Goal: Information Seeking & Learning: Learn about a topic

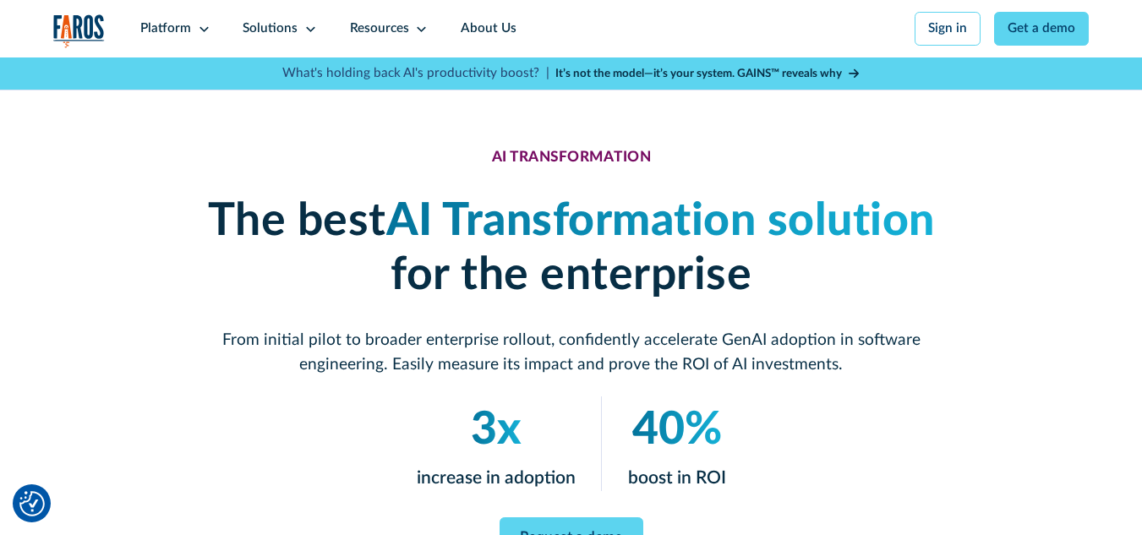
click at [676, 69] on strong "It’s not the model—it’s your system. GAINS™ reveals why" at bounding box center [699, 74] width 287 height 12
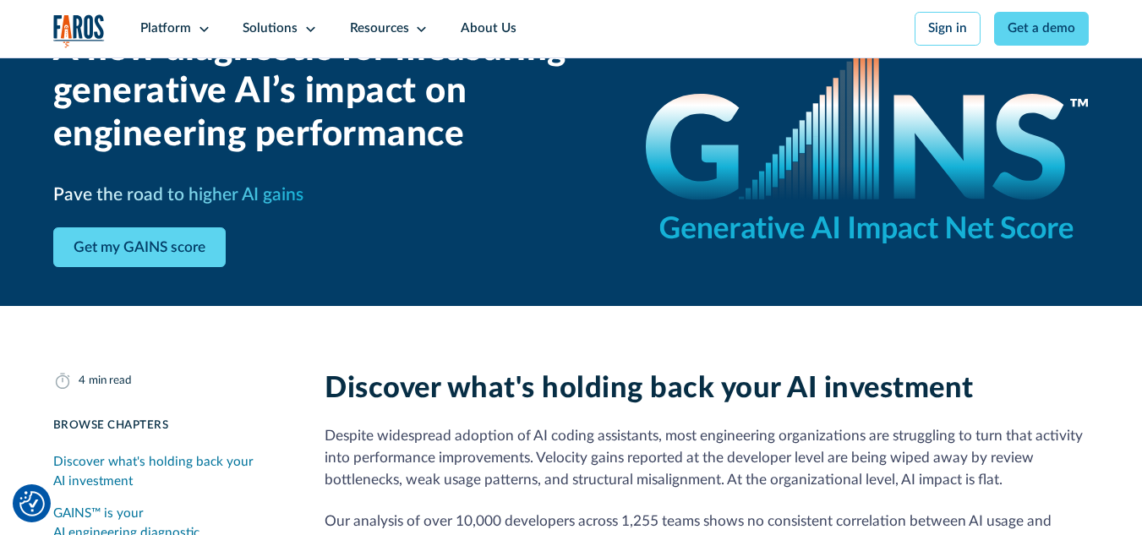
scroll to position [169, 0]
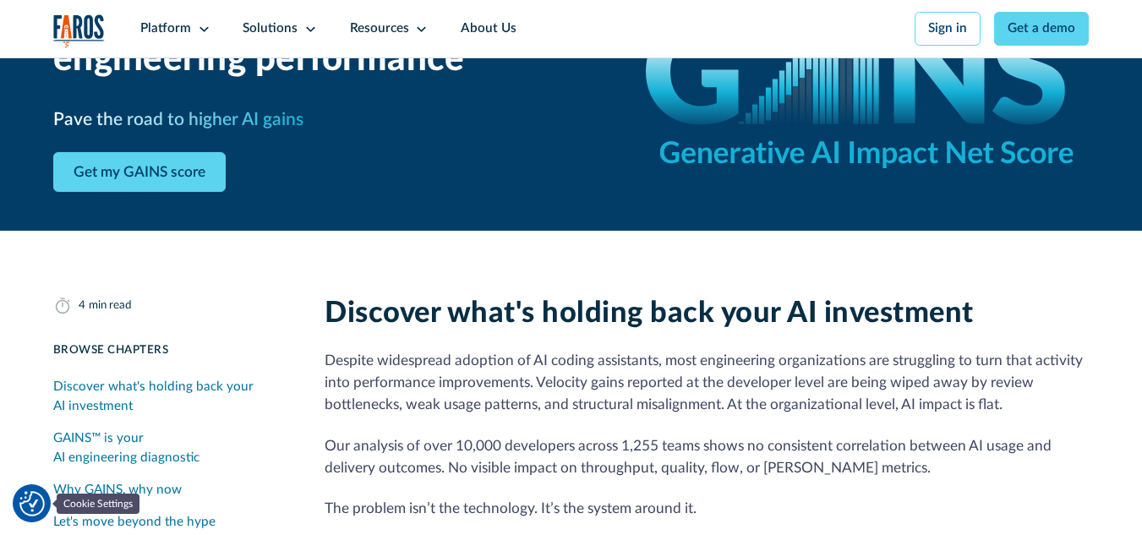
click at [33, 493] on img "Cookie Settings" at bounding box center [31, 503] width 25 height 25
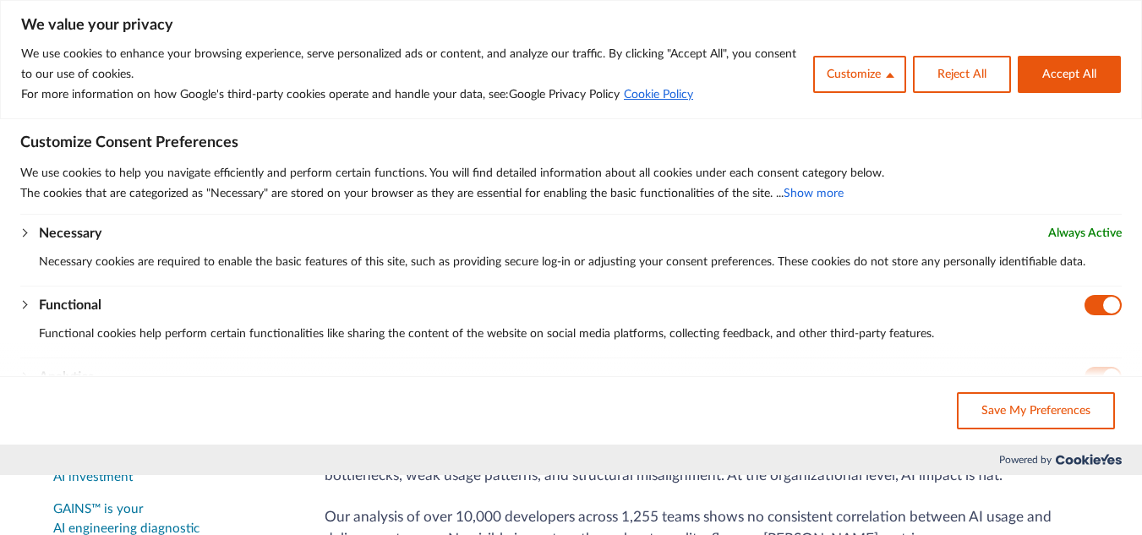
scroll to position [0, 0]
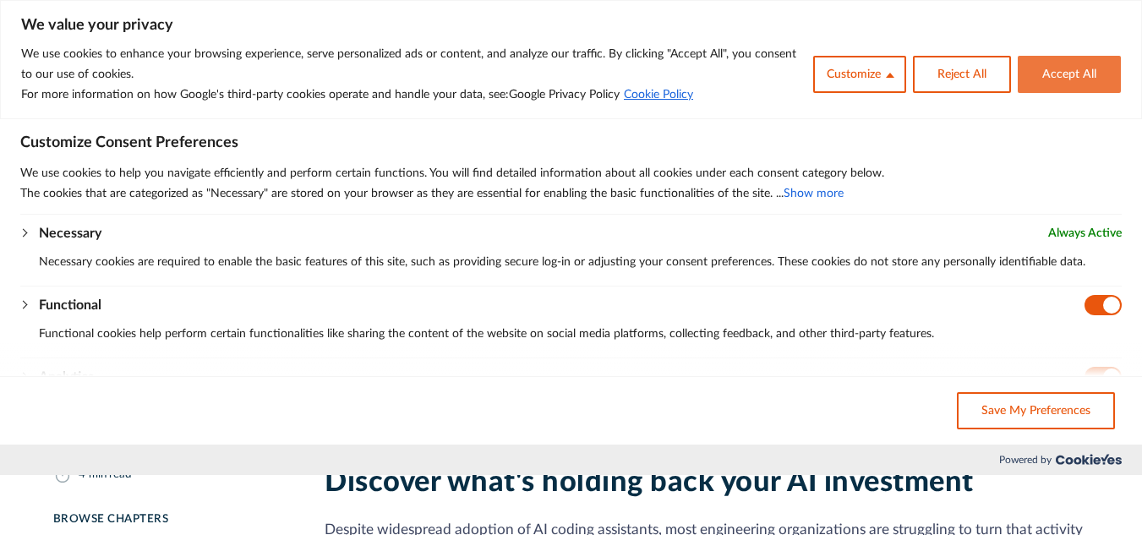
click at [1040, 70] on button "Accept All" at bounding box center [1069, 74] width 103 height 37
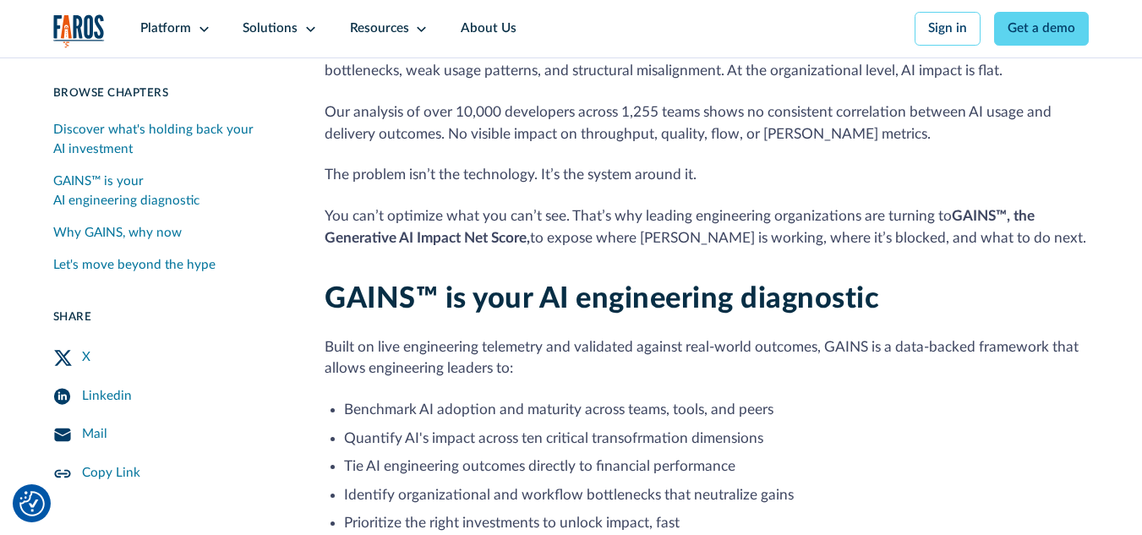
scroll to position [507, 0]
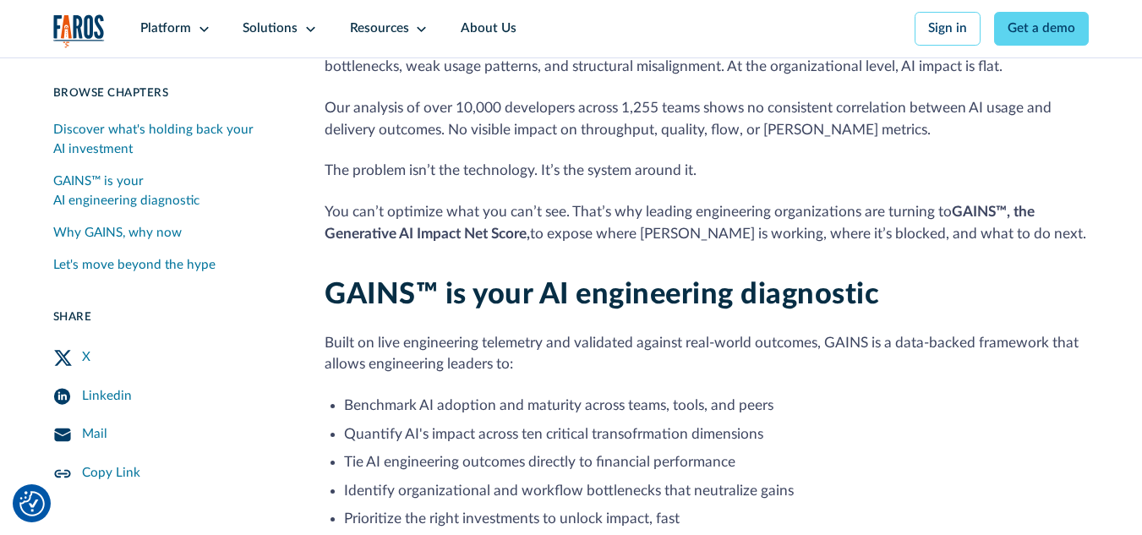
click at [108, 397] on div "Linkedin" at bounding box center [107, 396] width 50 height 19
click at [325, 180] on p "The problem isn’t the technology. It’s the system around it." at bounding box center [707, 171] width 764 height 22
